Goal: Task Accomplishment & Management: Manage account settings

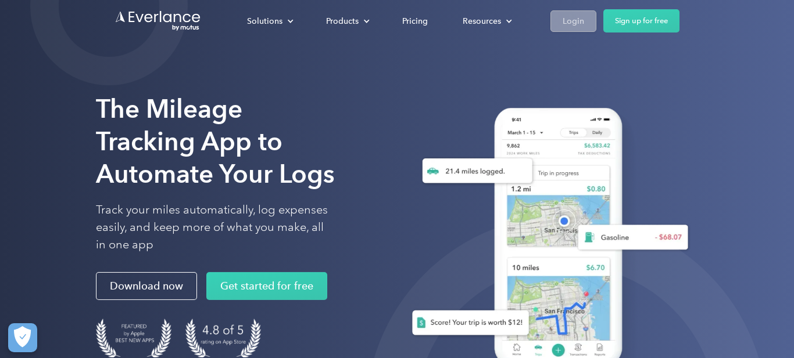
click at [574, 21] on div "Login" at bounding box center [572, 21] width 21 height 15
